Goal: Task Accomplishment & Management: Manage account settings

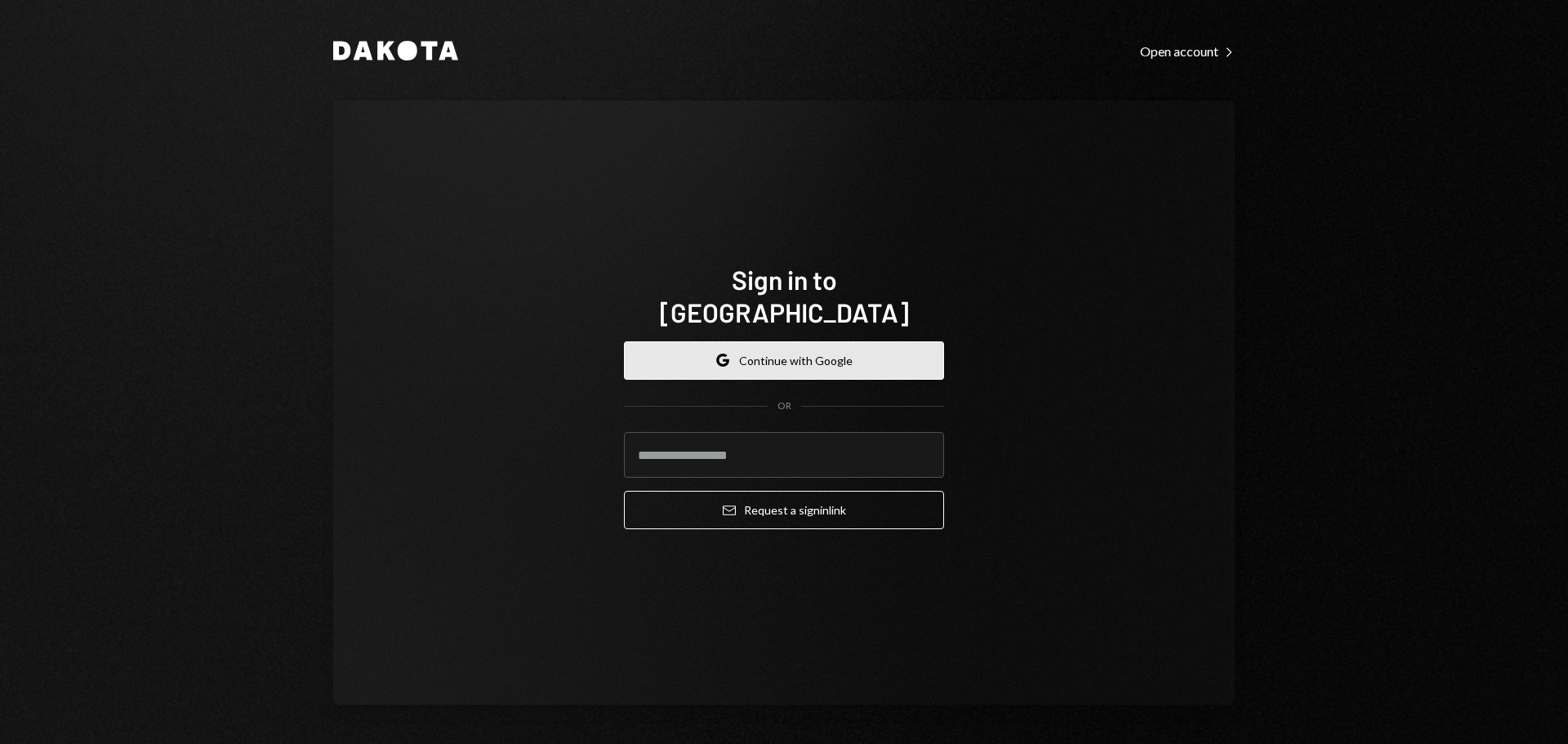
click at [727, 354] on icon "button" at bounding box center [721, 356] width 10 height 5
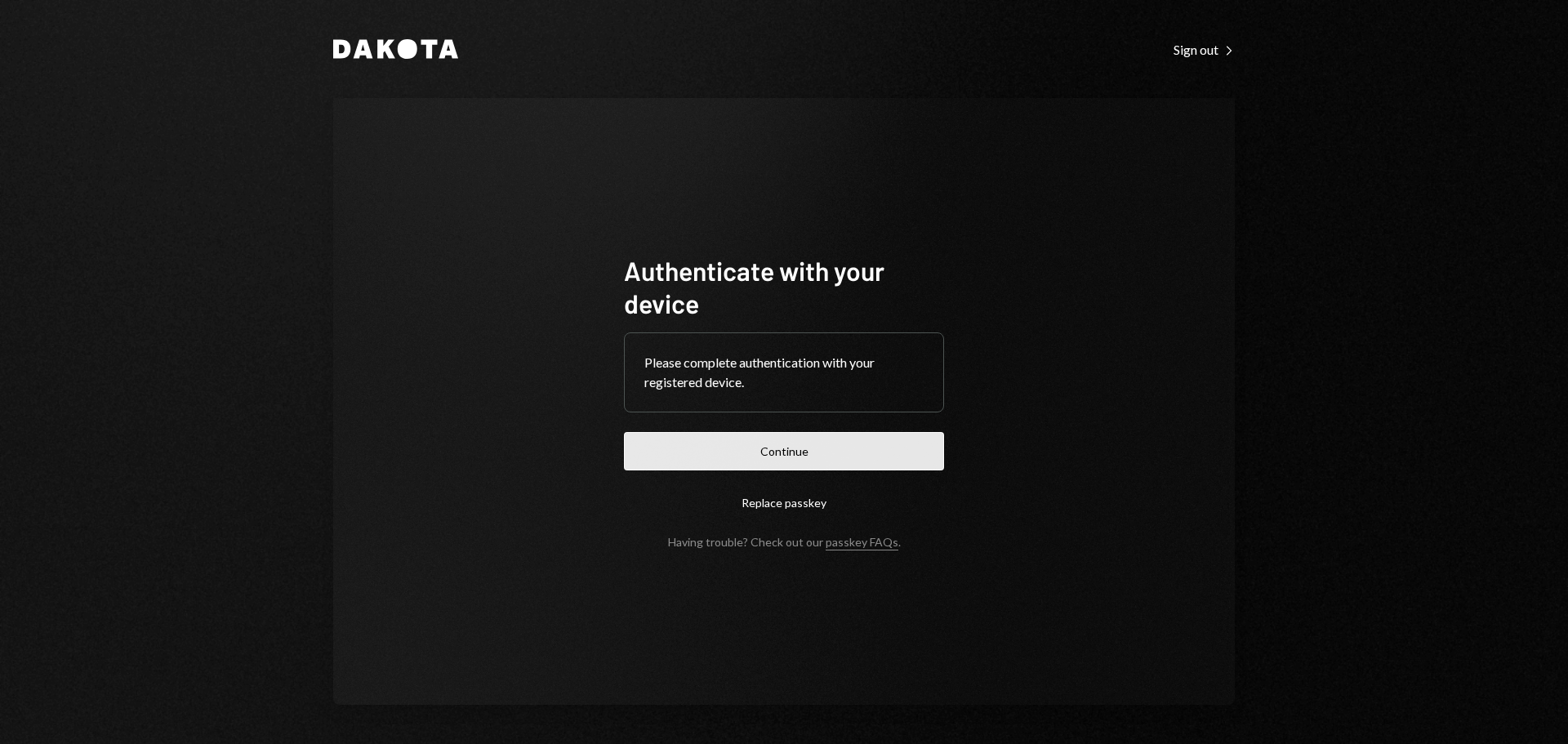
click at [858, 450] on button "Continue" at bounding box center [783, 451] width 320 height 38
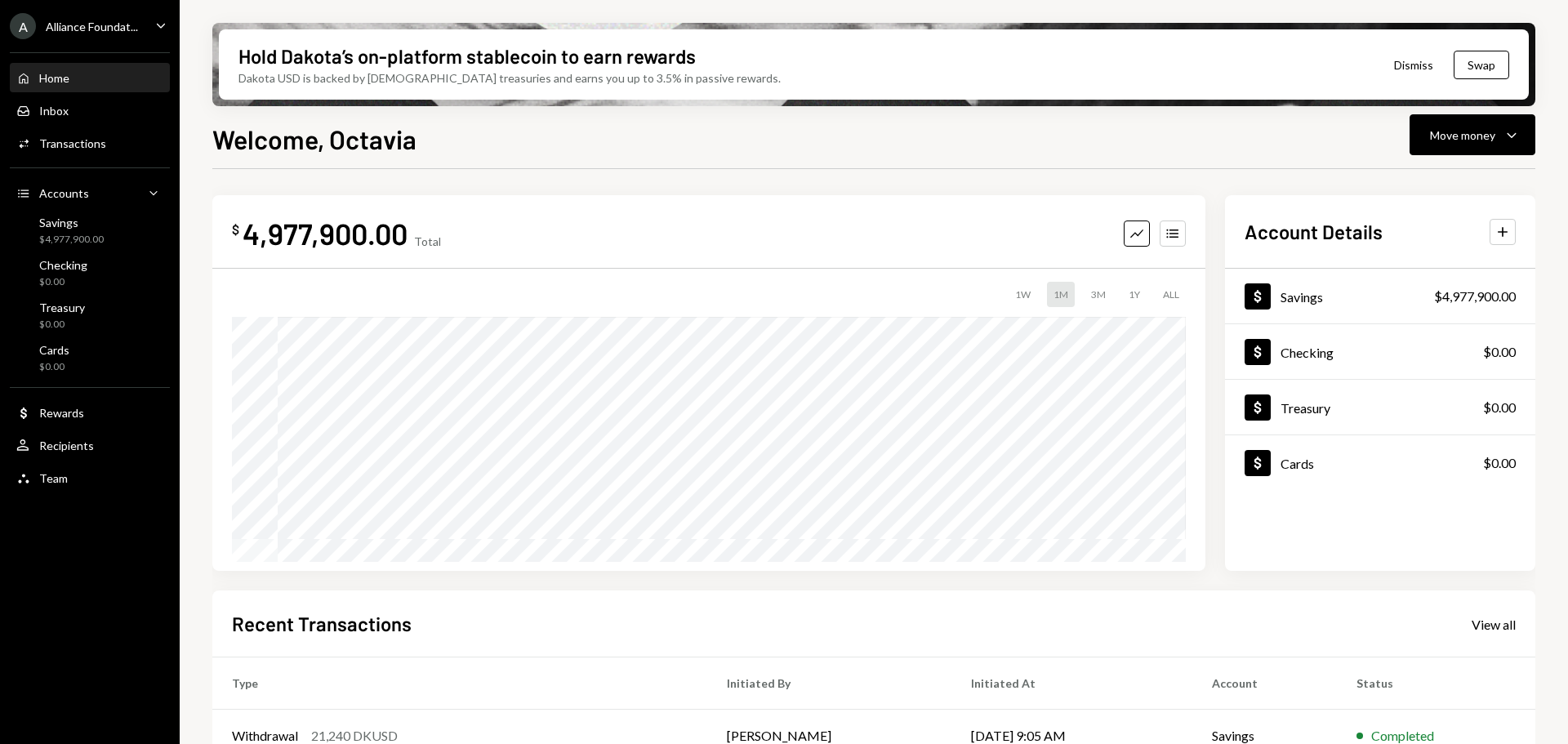
click at [137, 20] on div "A Alliance Foundat... Caret Down" at bounding box center [89, 26] width 180 height 26
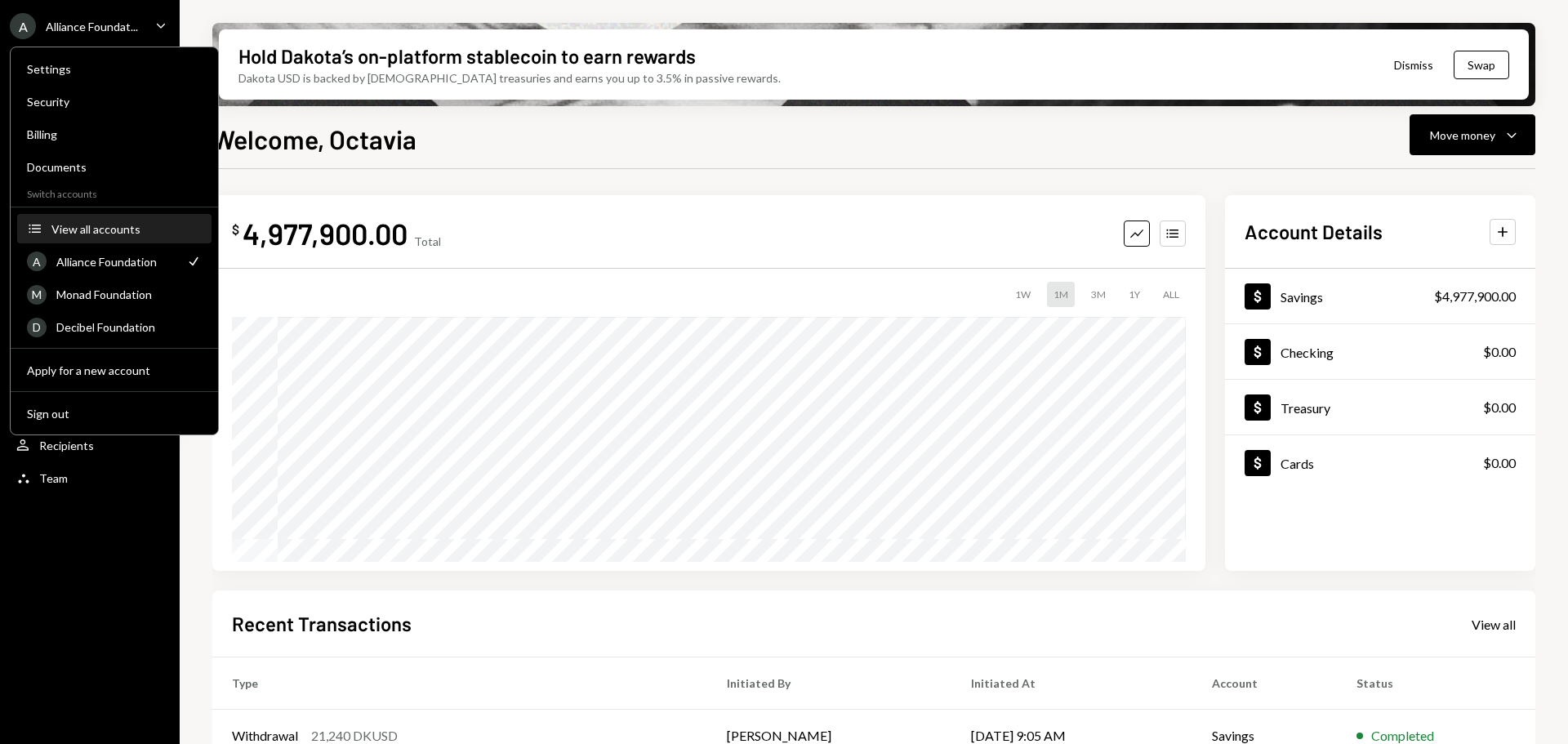
click at [75, 223] on div "View all accounts" at bounding box center [126, 229] width 150 height 14
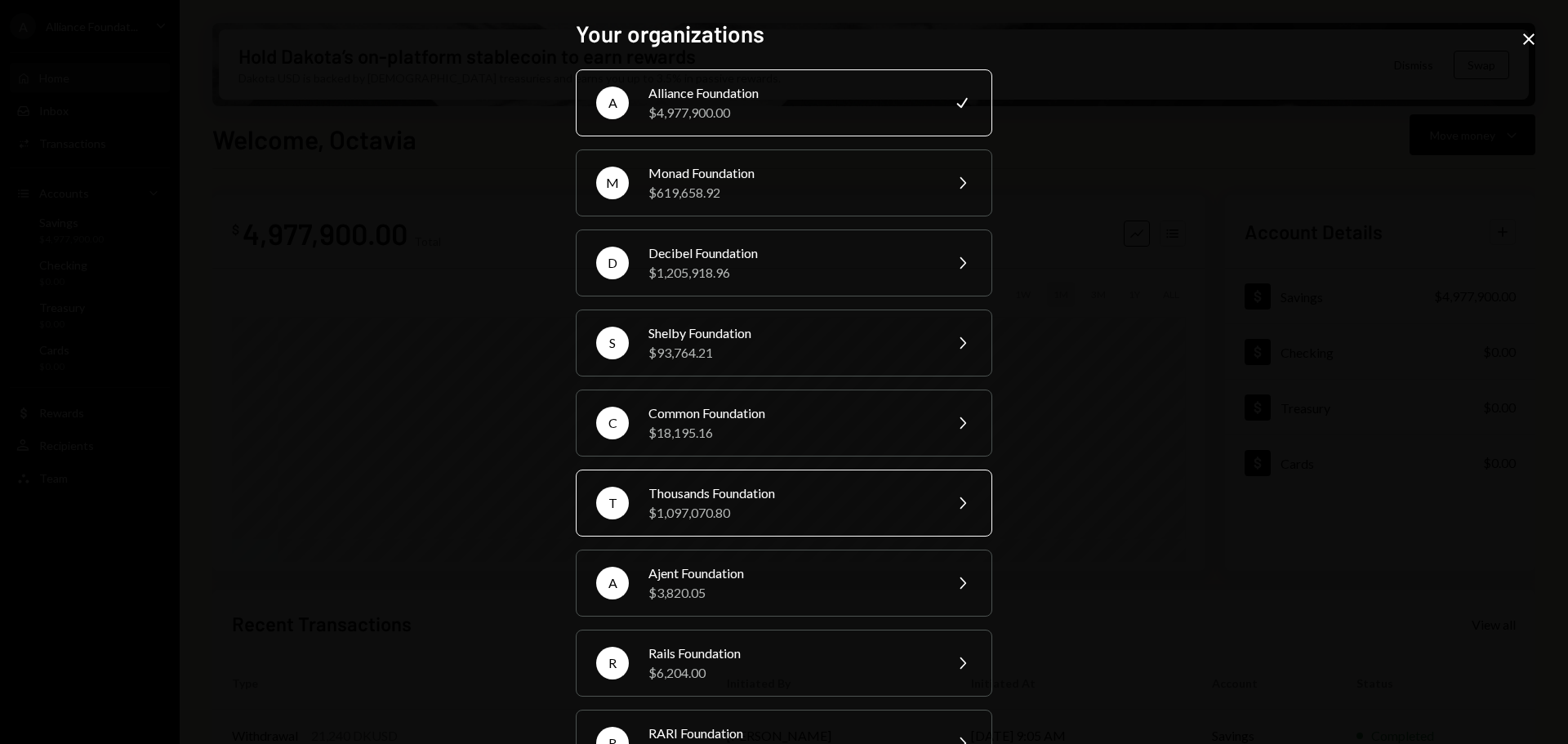
click at [817, 491] on div "Thousands Foundation" at bounding box center [790, 492] width 284 height 19
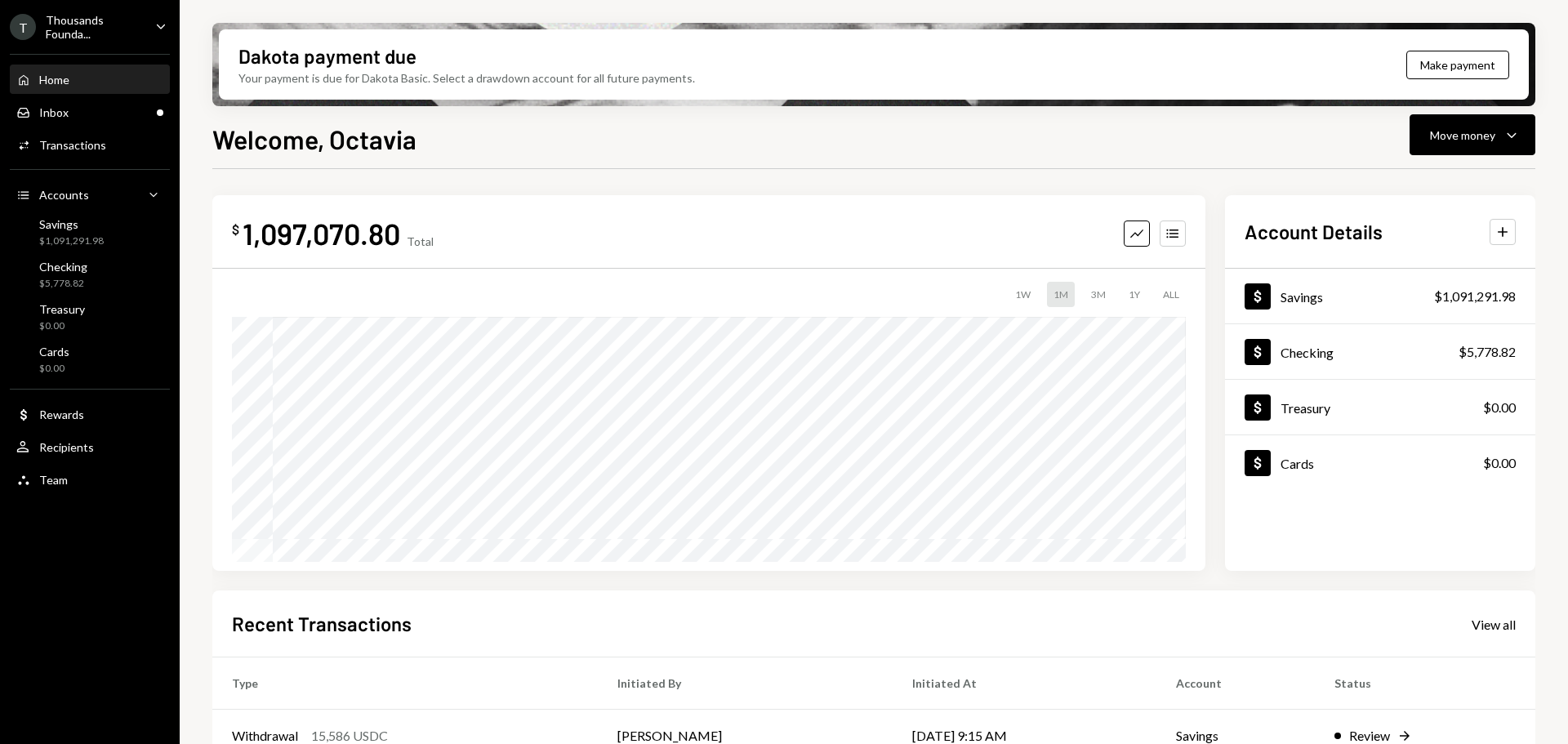
scroll to position [241, 0]
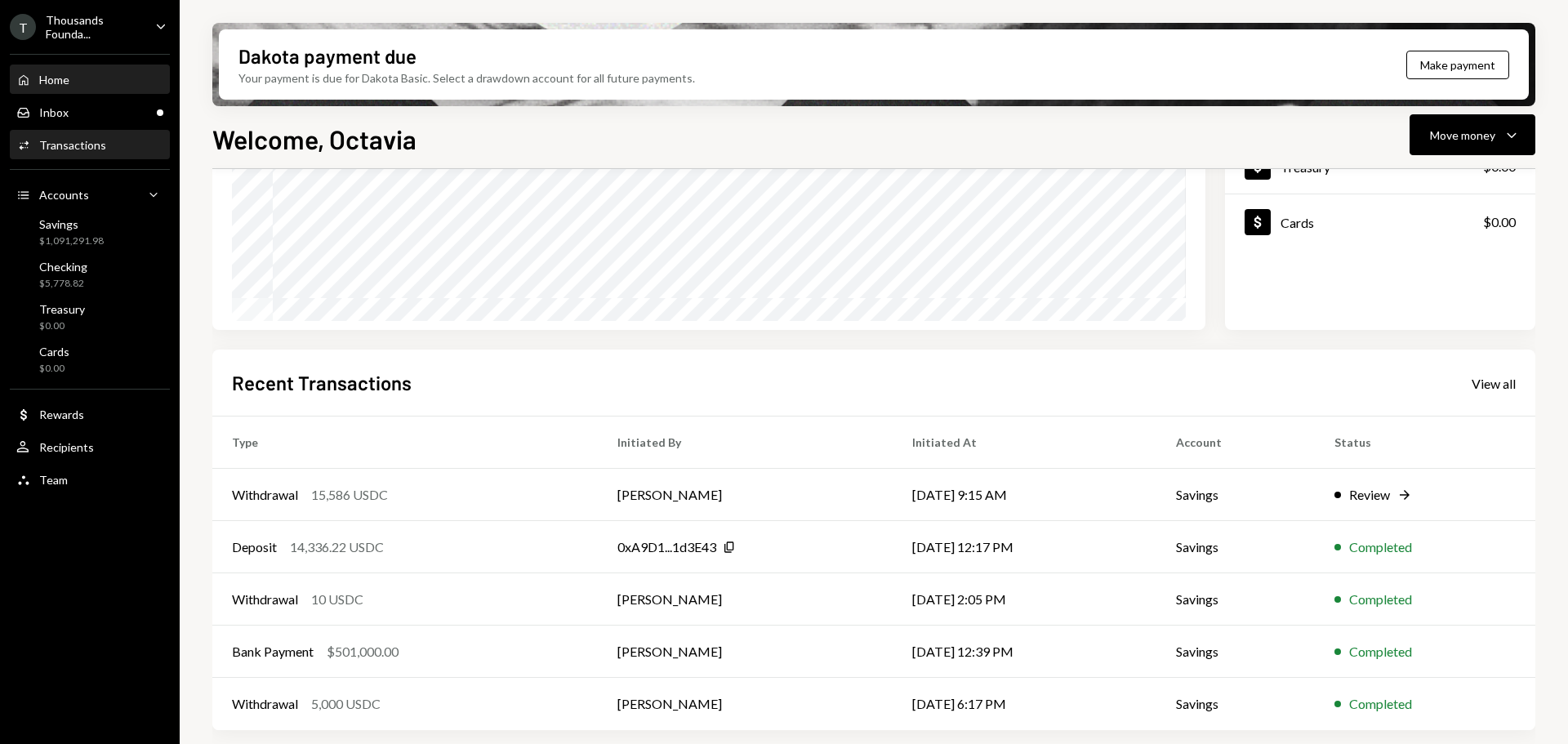
click at [83, 138] on div "Transactions" at bounding box center [72, 144] width 67 height 14
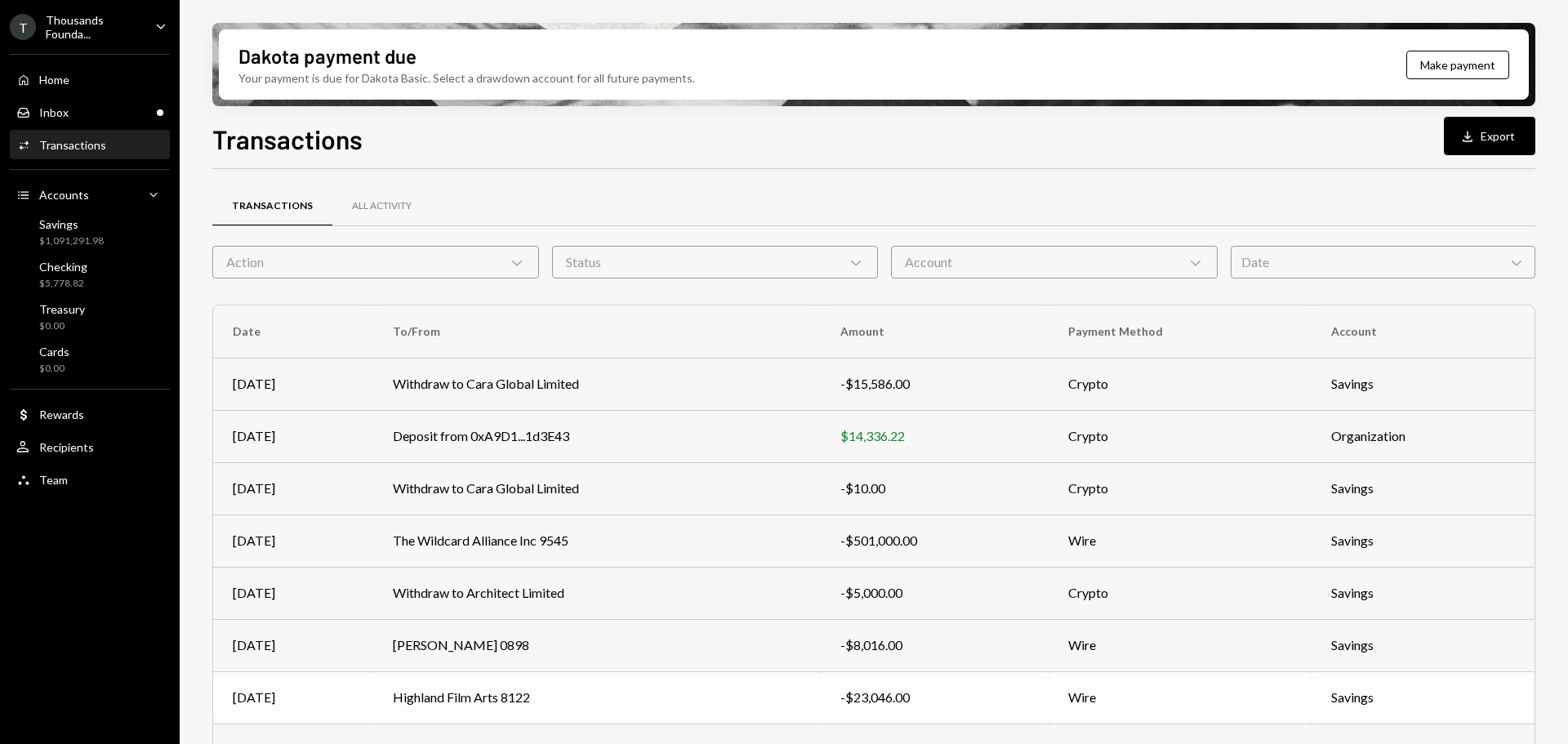
scroll to position [186, 0]
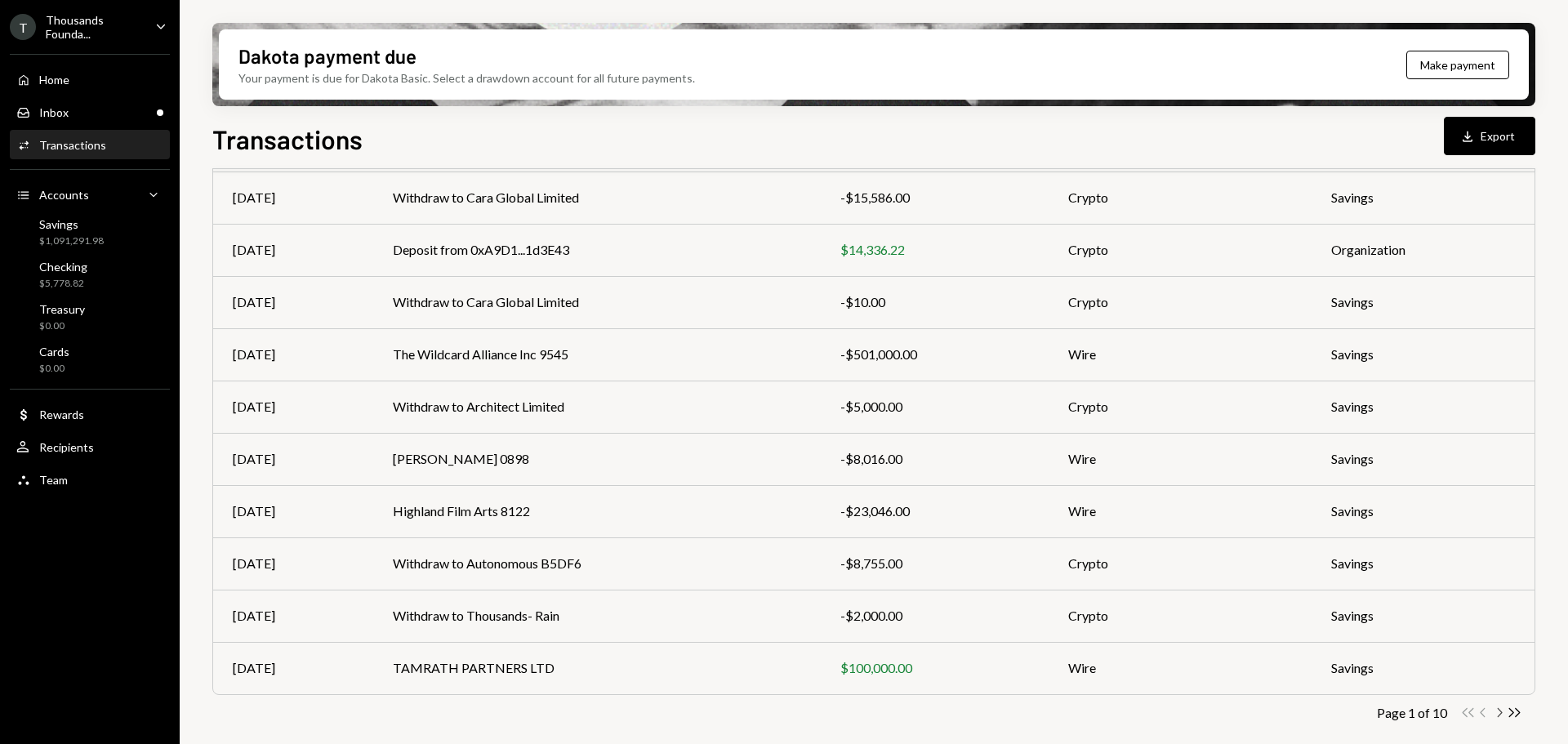
click at [1495, 709] on icon "Chevron Right" at bounding box center [1498, 712] width 15 height 16
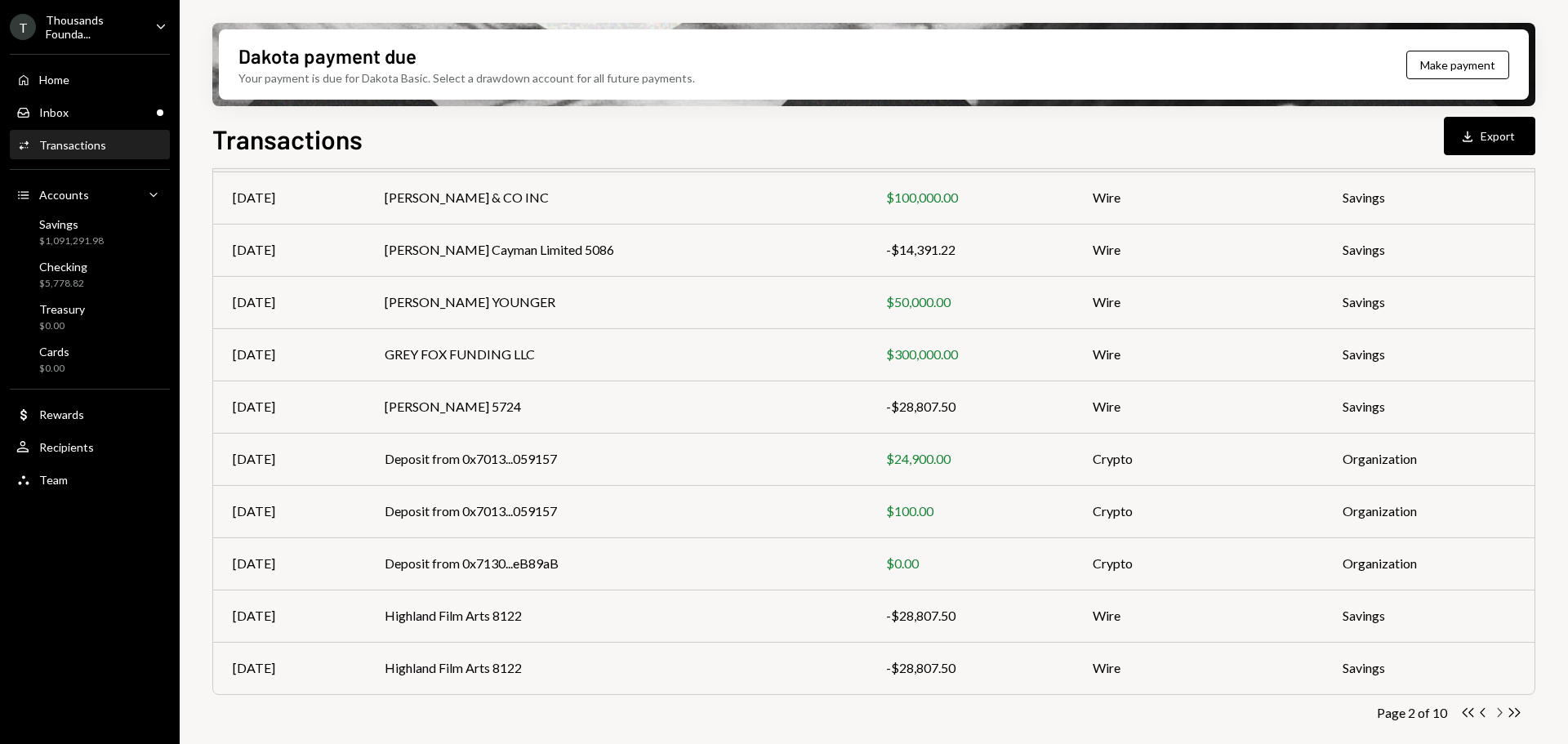
click at [1501, 713] on icon "button" at bounding box center [1500, 713] width 5 height 9
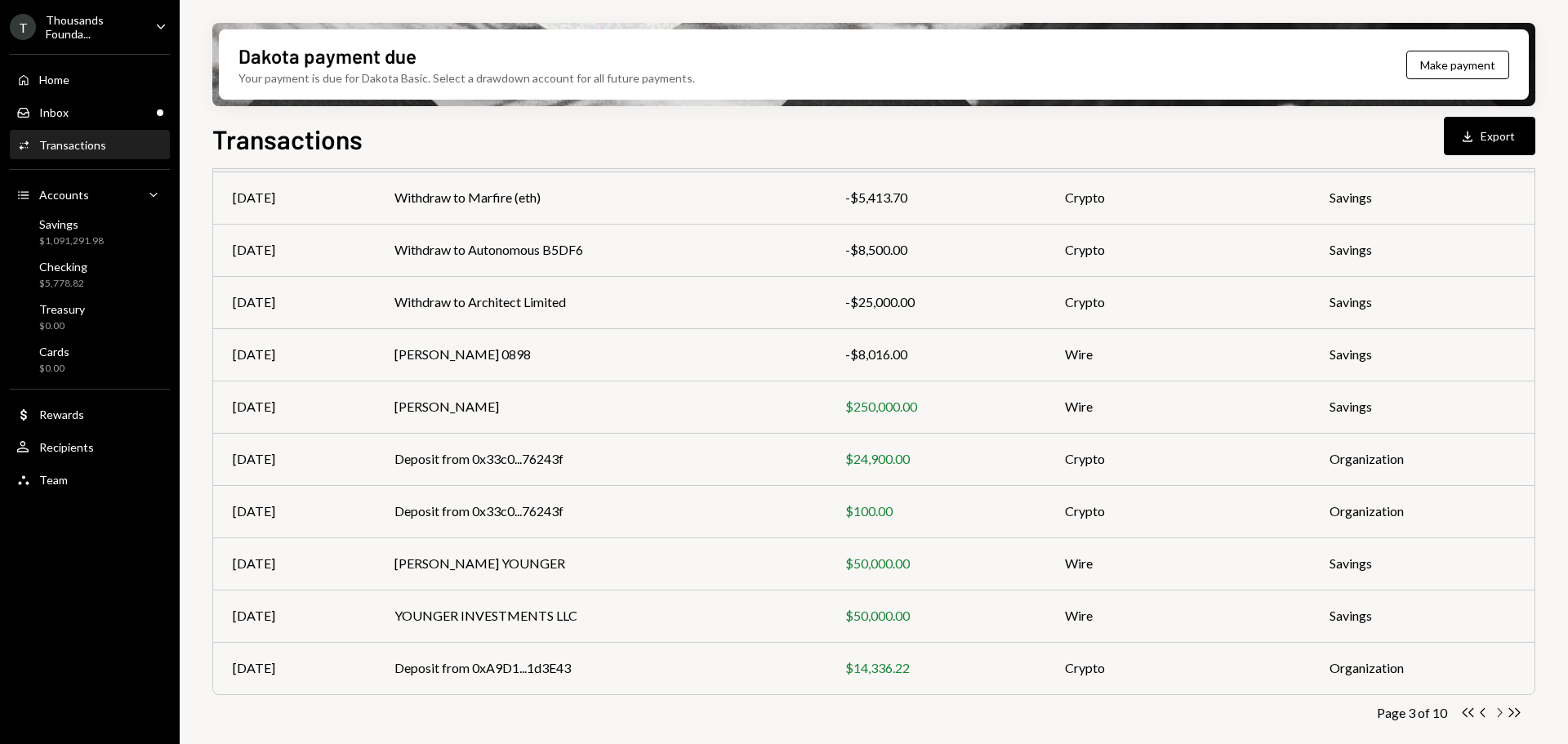
click at [1498, 712] on icon "Chevron Right" at bounding box center [1498, 712] width 15 height 16
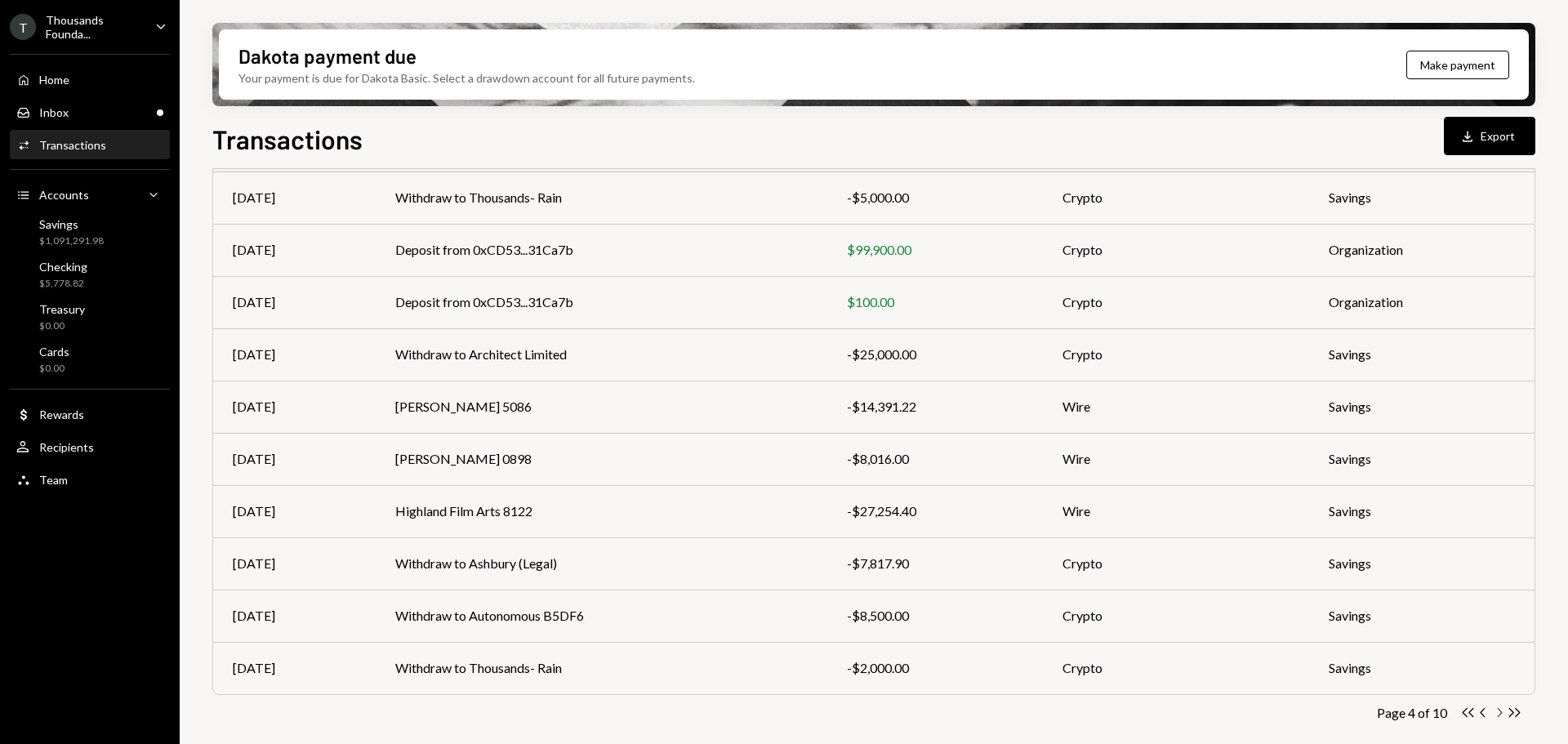
click at [1503, 710] on icon "Chevron Right" at bounding box center [1498, 712] width 15 height 16
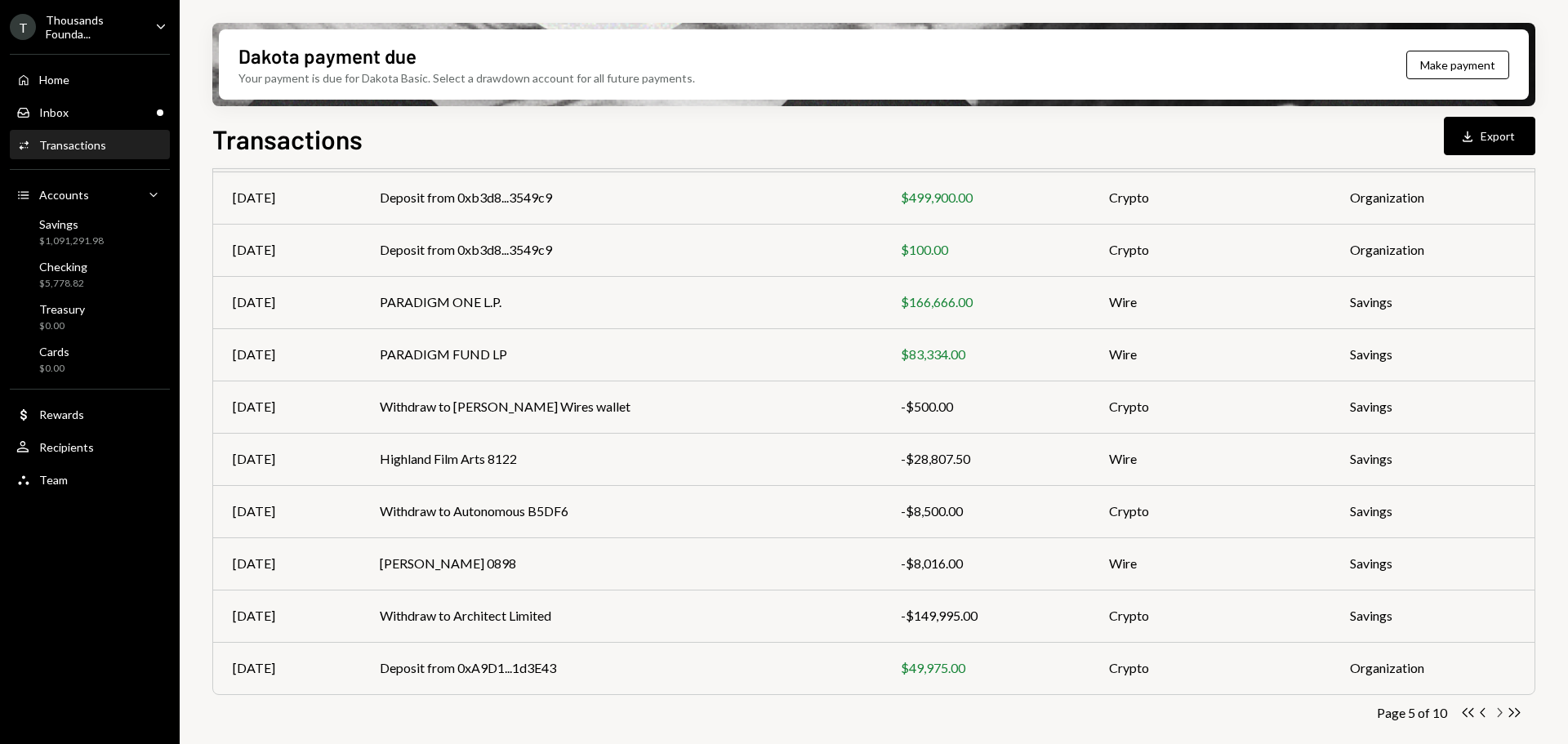
click at [1499, 714] on icon "Chevron Right" at bounding box center [1498, 712] width 15 height 16
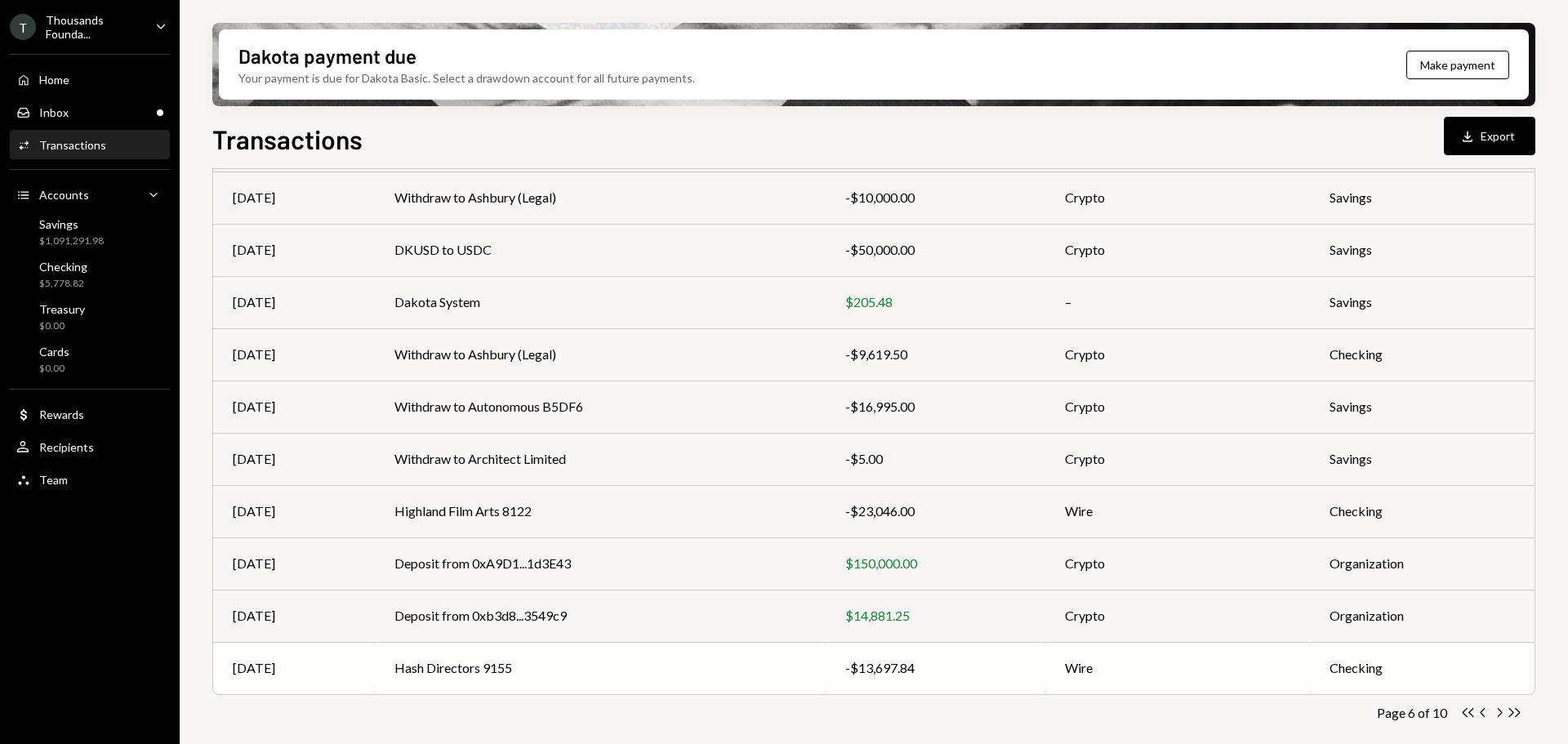
click at [573, 666] on td "Hash Directors 9155" at bounding box center [600, 667] width 450 height 52
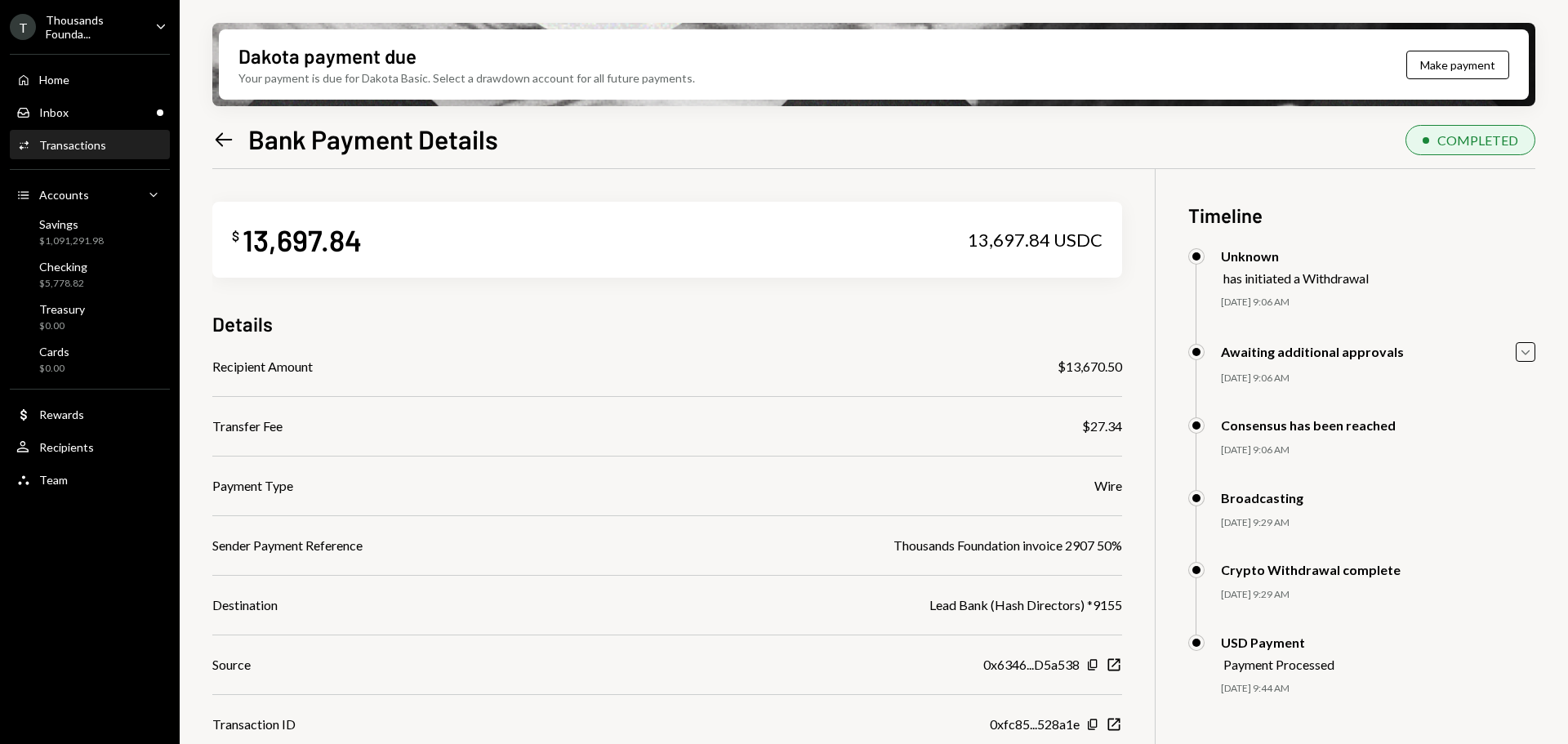
scroll to position [130, 0]
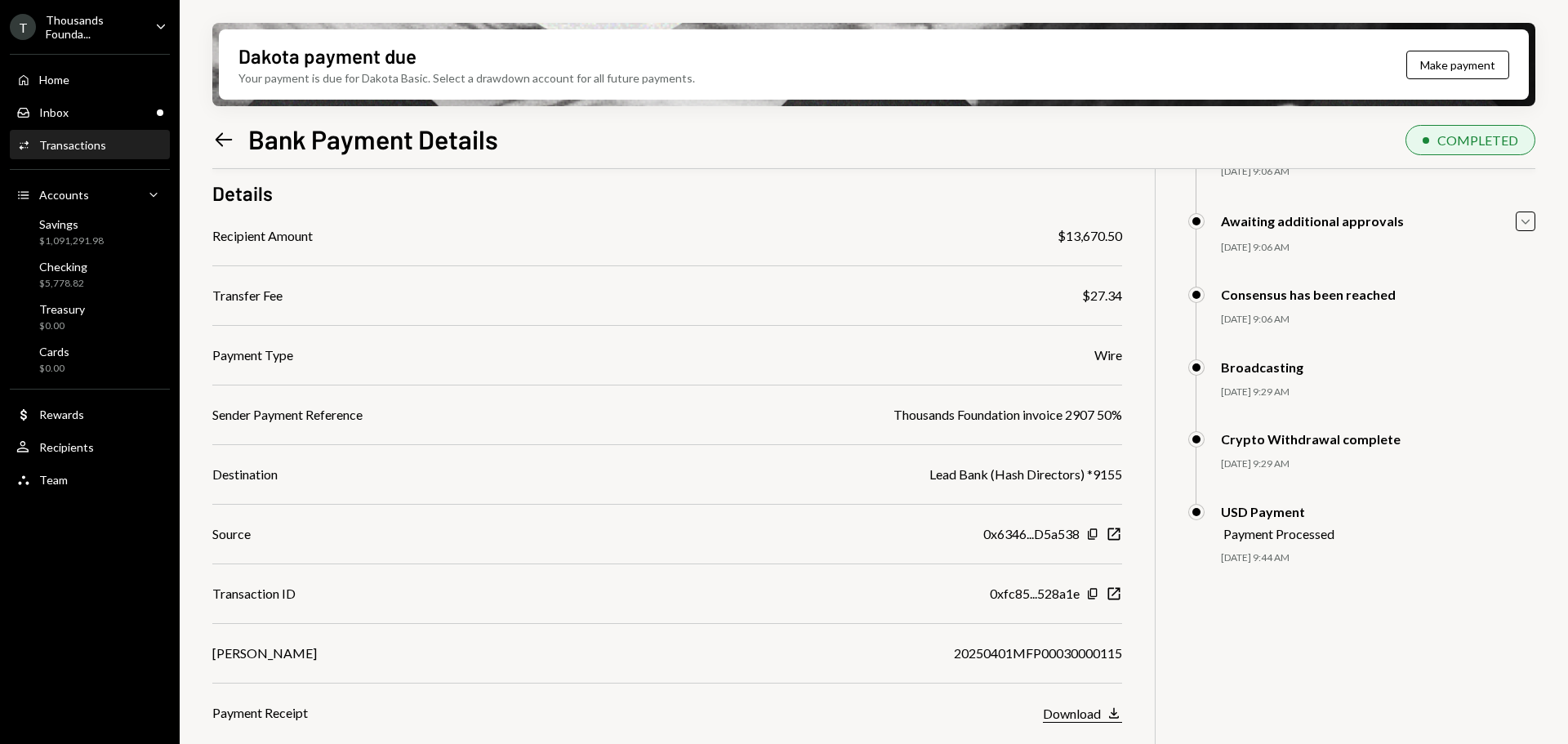
click at [1108, 714] on icon "Download" at bounding box center [1114, 713] width 16 height 16
click at [135, 19] on div "Thousands Founda..." at bounding box center [94, 26] width 97 height 27
click at [652, 129] on div "Left Arrow Bank Payment Details COMPLETED" at bounding box center [873, 137] width 1323 height 36
click at [98, 112] on div "Inbox Inbox" at bounding box center [89, 113] width 147 height 15
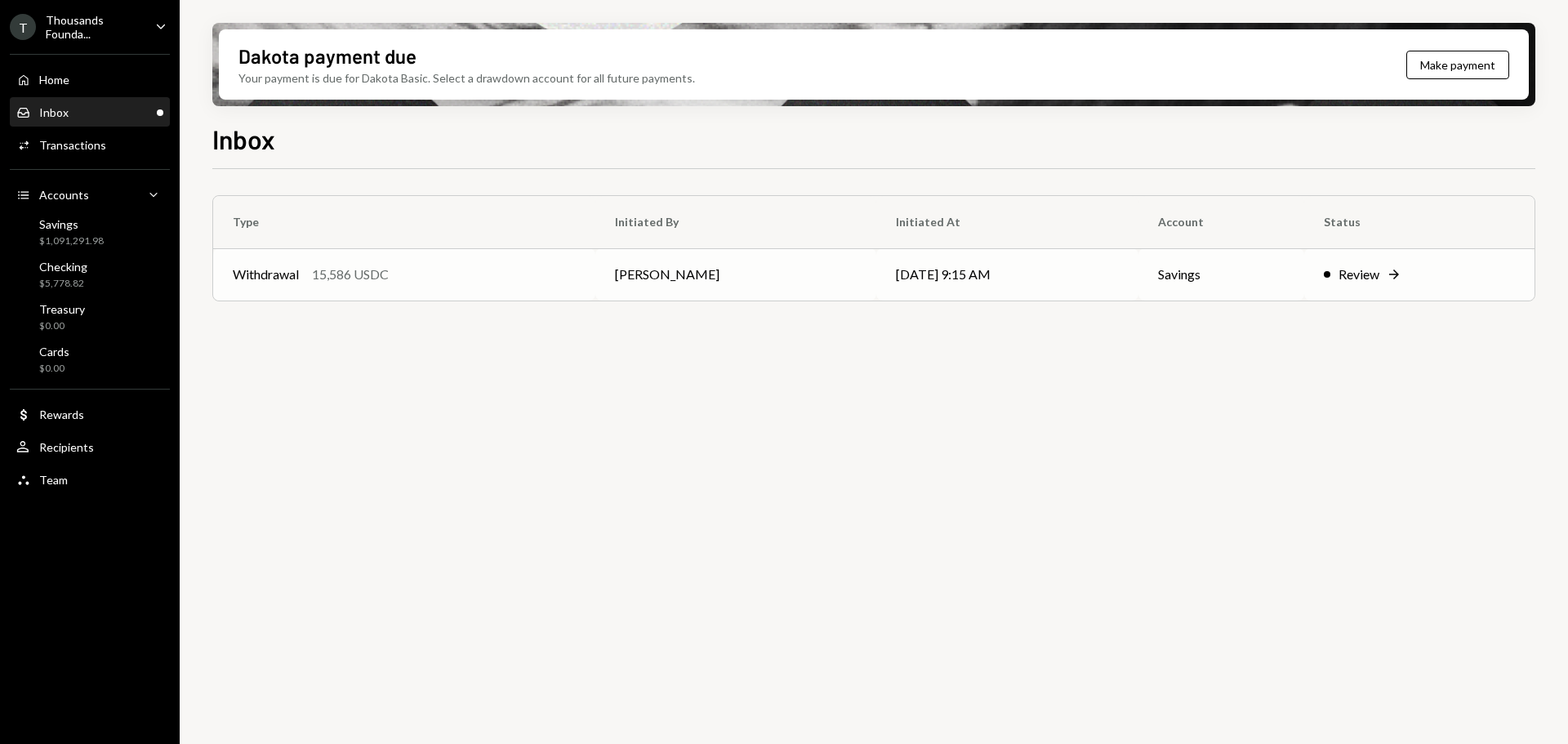
click at [477, 270] on div "Withdrawal 15,586 USDC" at bounding box center [404, 274] width 343 height 19
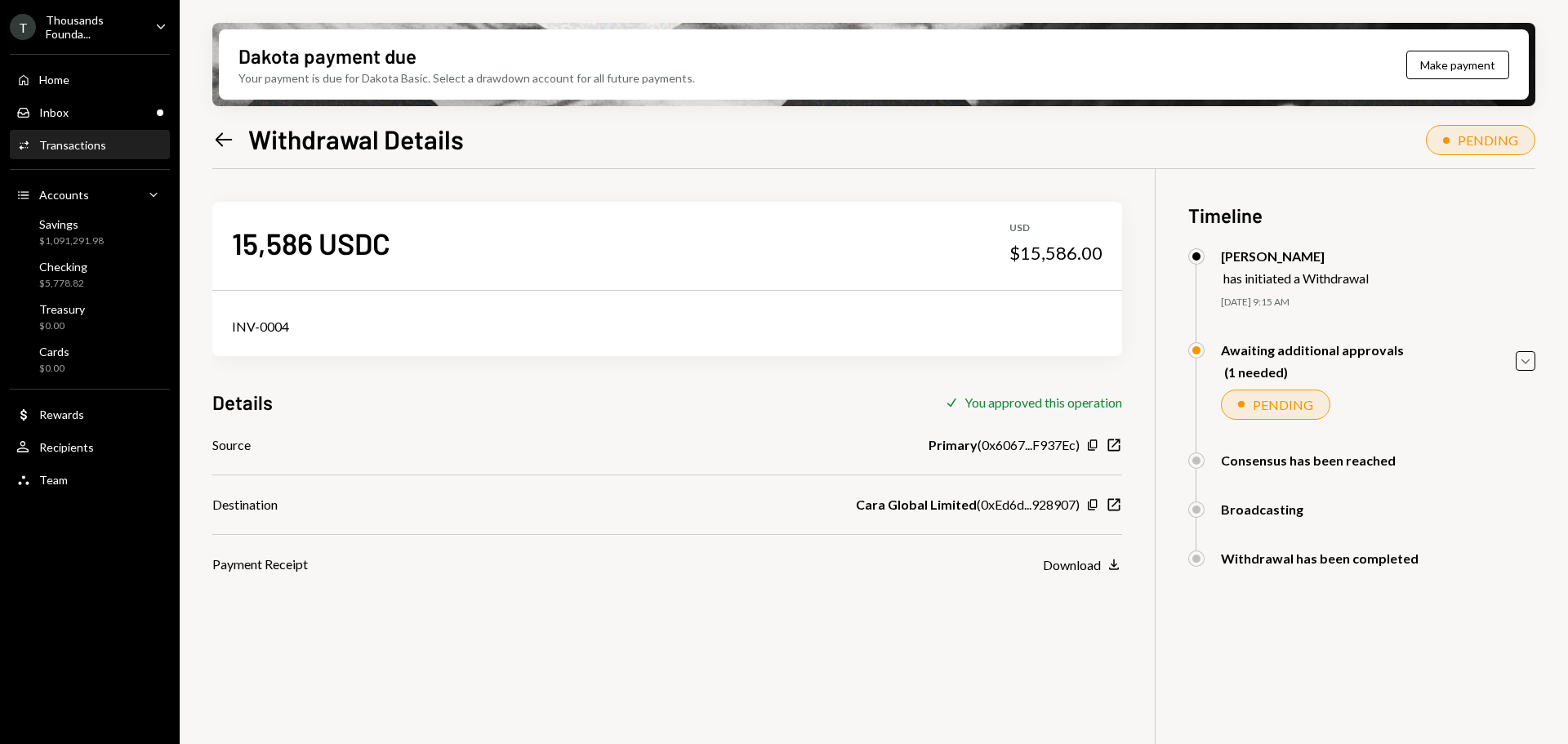
click at [158, 22] on icon "Caret Down" at bounding box center [161, 26] width 18 height 18
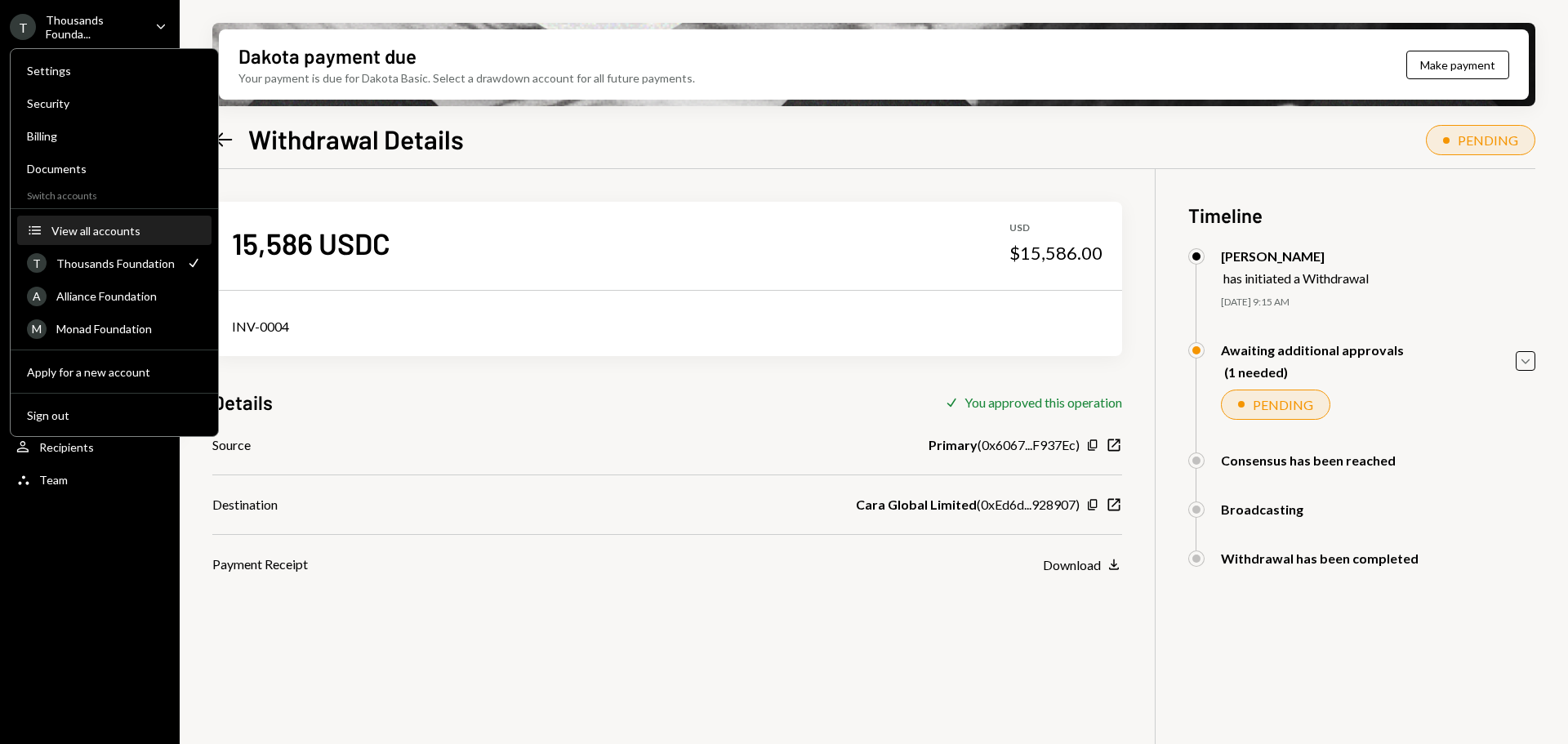
click at [111, 232] on div "View all accounts" at bounding box center [126, 230] width 150 height 14
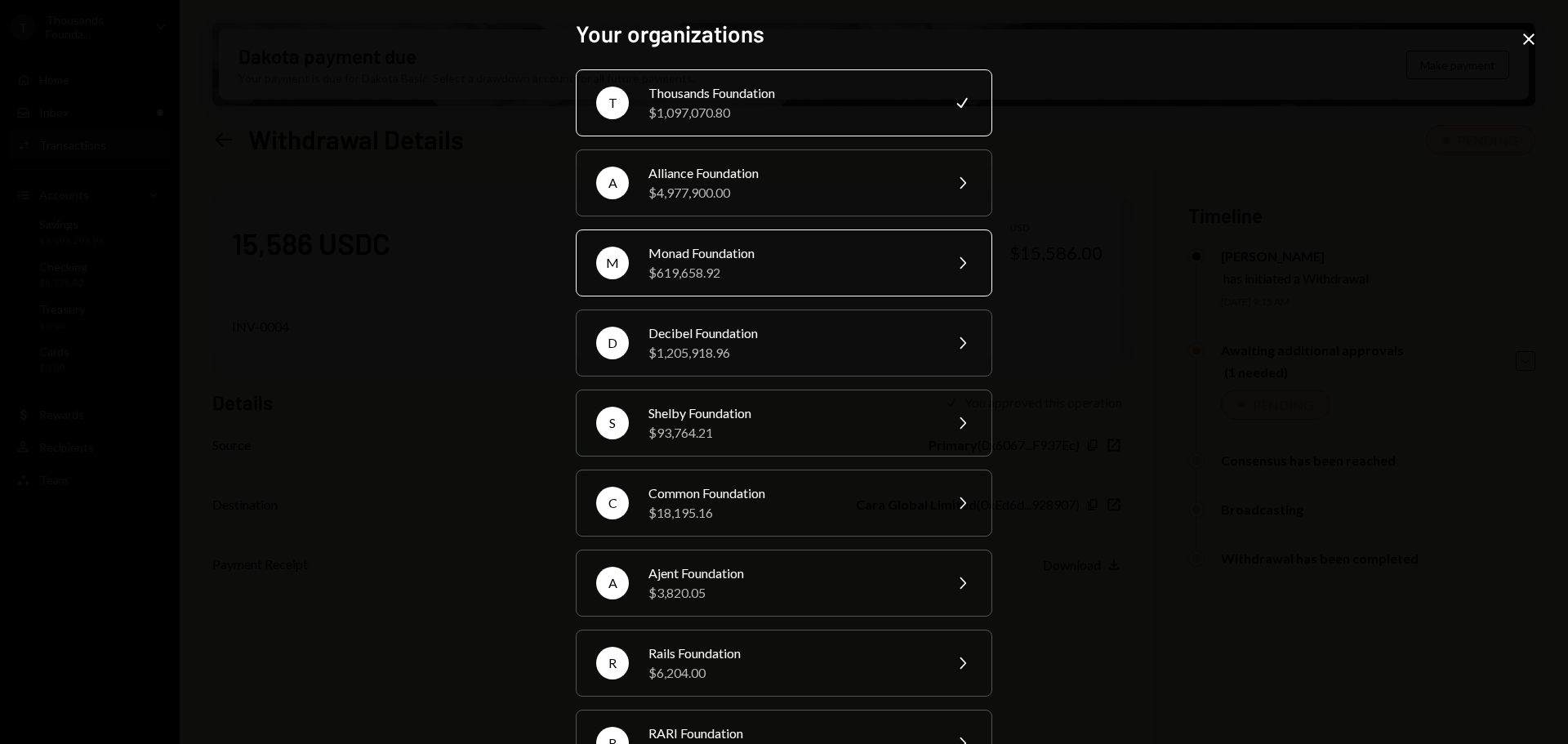
click at [743, 269] on div "$619,658.92" at bounding box center [790, 272] width 284 height 19
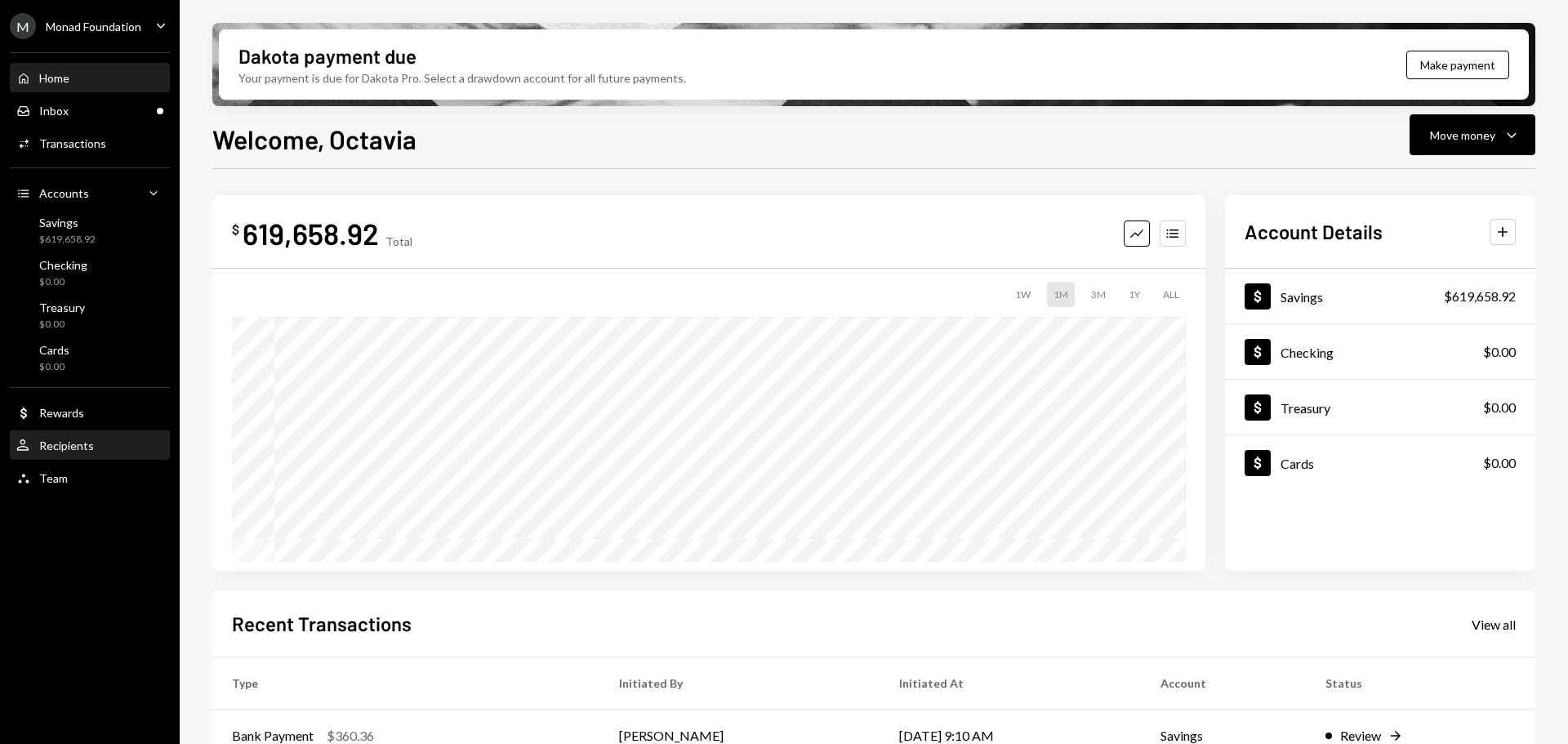
click at [64, 448] on div "Recipients" at bounding box center [67, 445] width 55 height 14
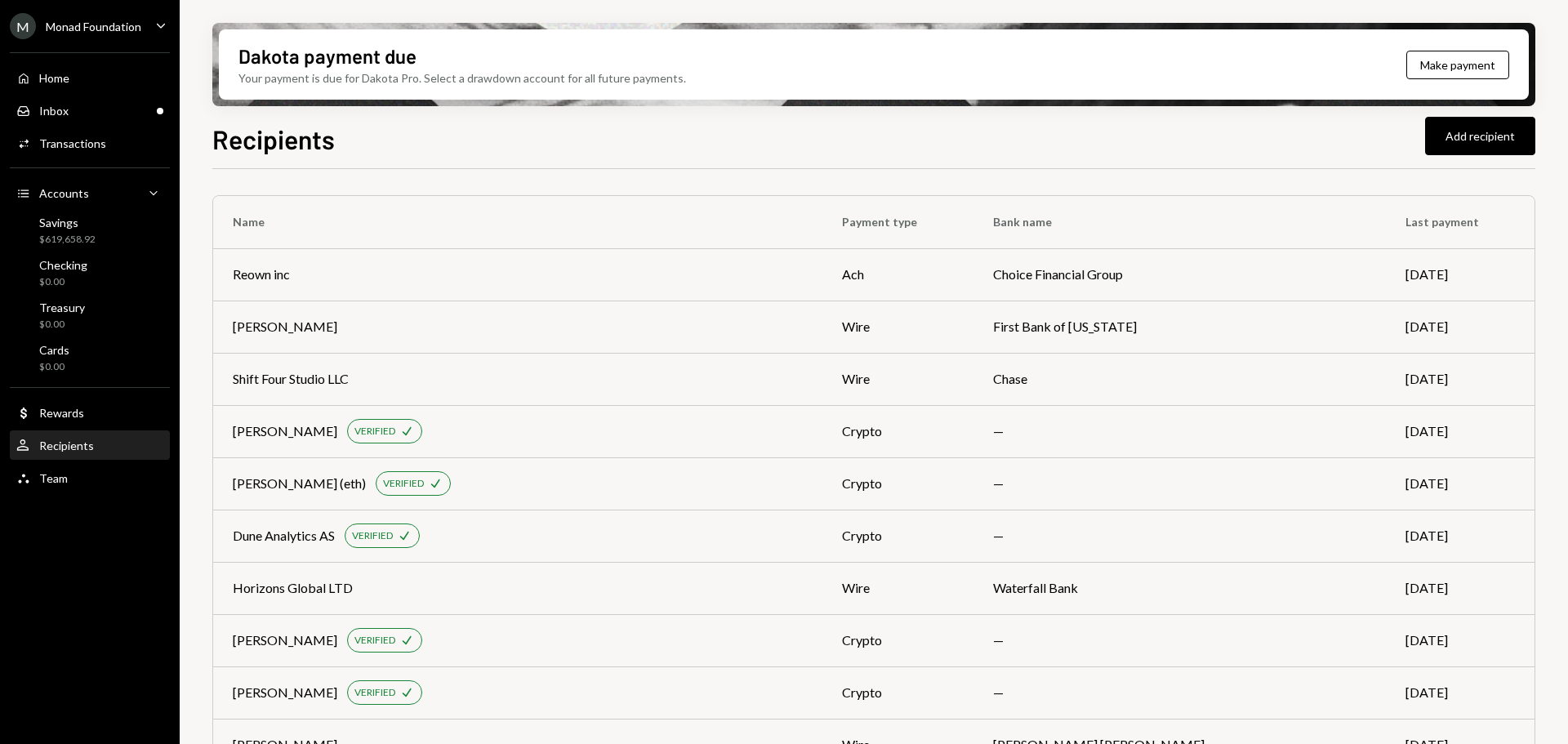
click at [827, 133] on div "Recipients Add recipient" at bounding box center [873, 137] width 1323 height 36
